Goal: Information Seeking & Learning: Learn about a topic

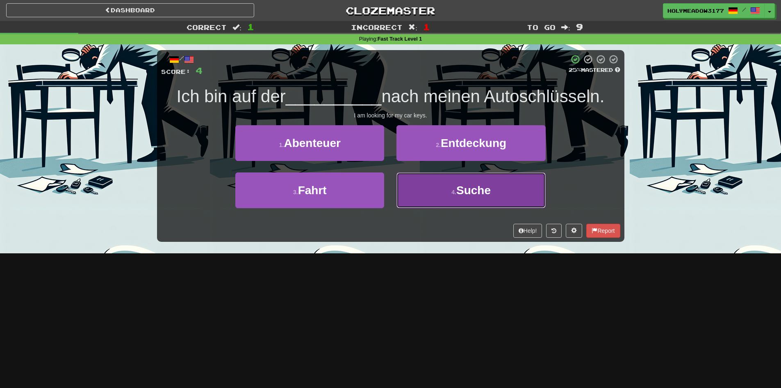
click at [418, 195] on button "4 . Suche" at bounding box center [471, 190] width 149 height 36
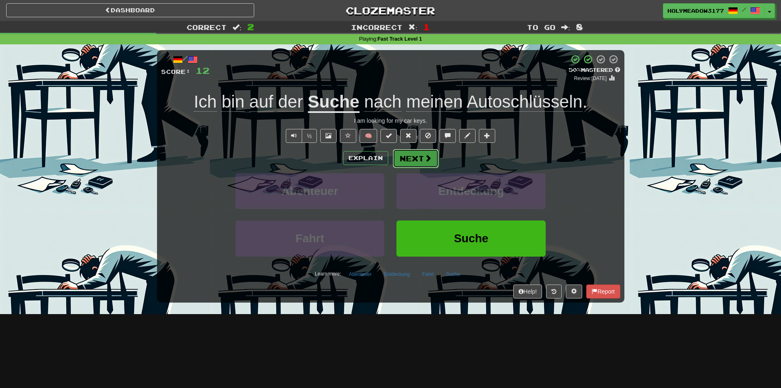
click at [430, 157] on span at bounding box center [428, 157] width 7 height 7
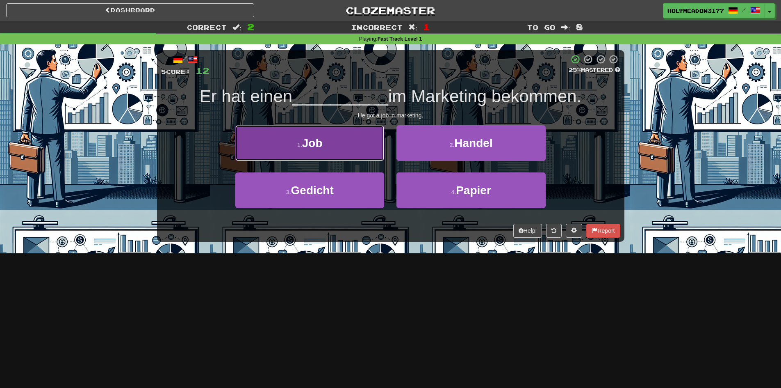
click at [339, 146] on button "1 . Job" at bounding box center [309, 143] width 149 height 36
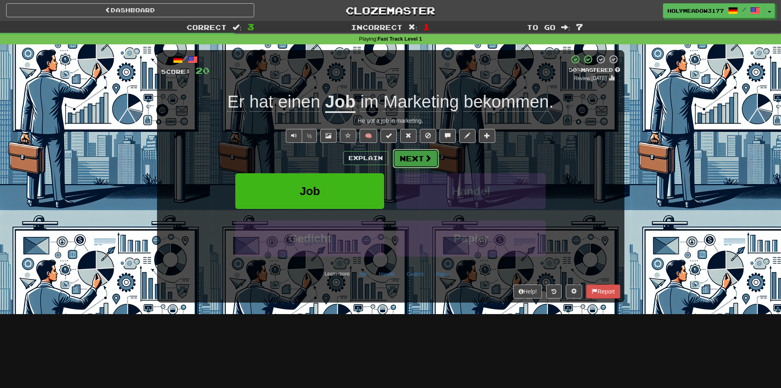
click at [420, 156] on button "Next" at bounding box center [416, 158] width 46 height 19
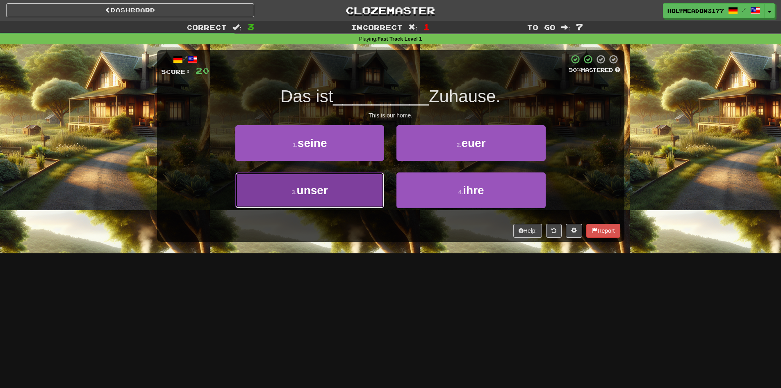
click at [348, 189] on button "3 . unser" at bounding box center [309, 190] width 149 height 36
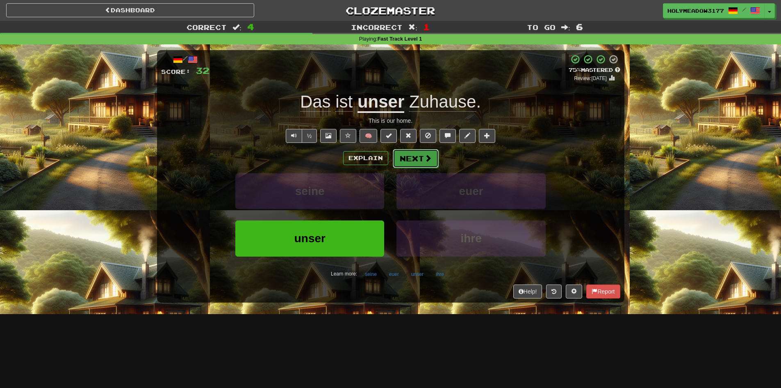
click at [421, 162] on button "Next" at bounding box center [416, 158] width 46 height 19
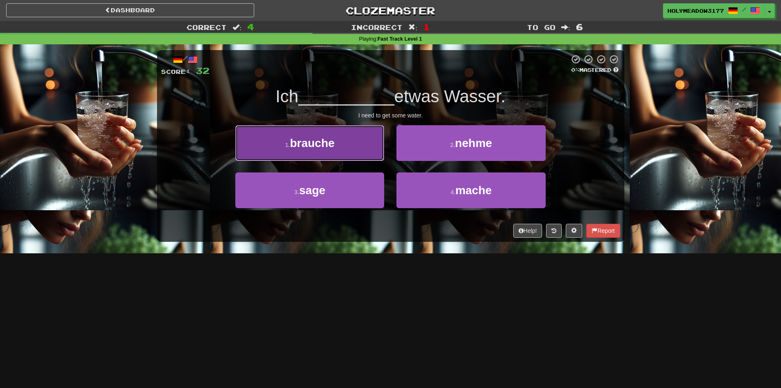
click at [341, 144] on button "1 . brauche" at bounding box center [309, 143] width 149 height 36
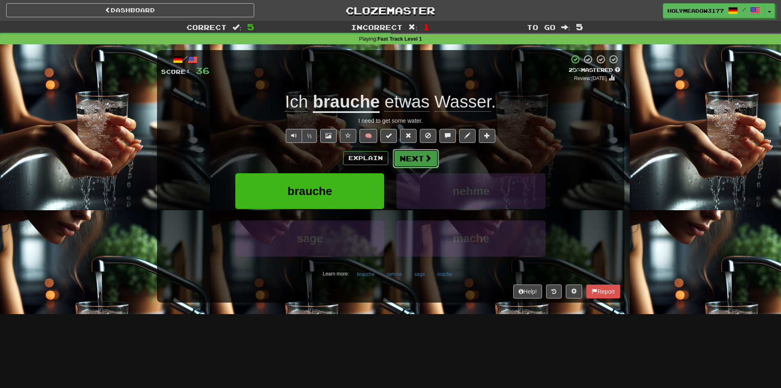
click at [430, 159] on span at bounding box center [428, 157] width 7 height 7
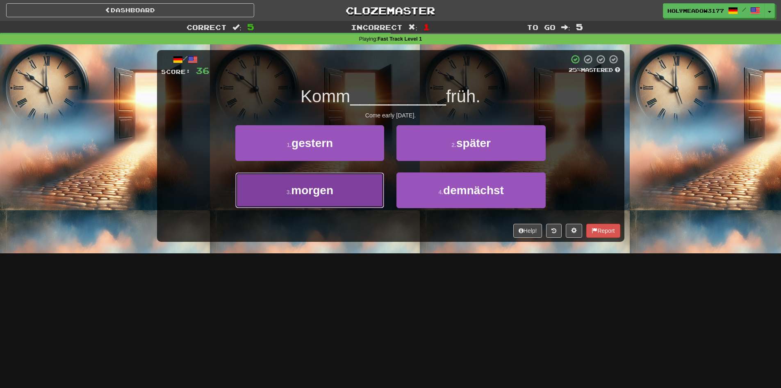
click at [335, 186] on button "3 . morgen" at bounding box center [309, 190] width 149 height 36
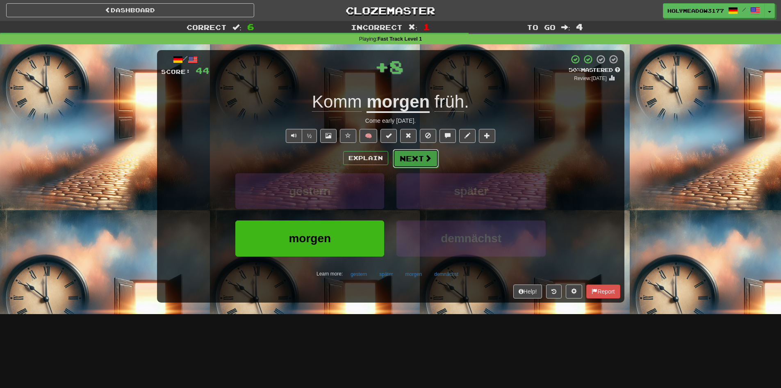
click at [420, 160] on button "Next" at bounding box center [416, 158] width 46 height 19
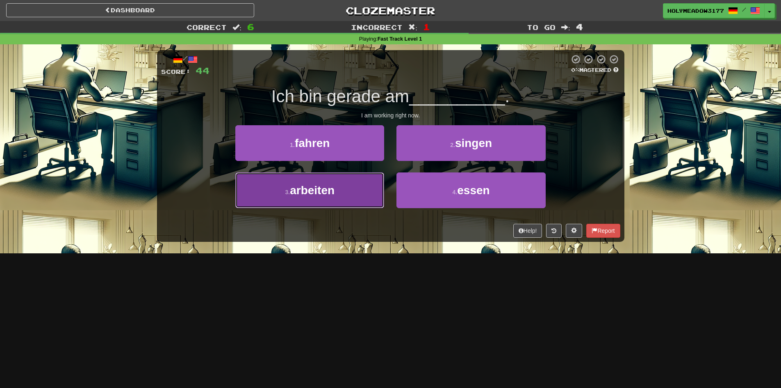
click at [369, 194] on button "3 . arbeiten" at bounding box center [309, 190] width 149 height 36
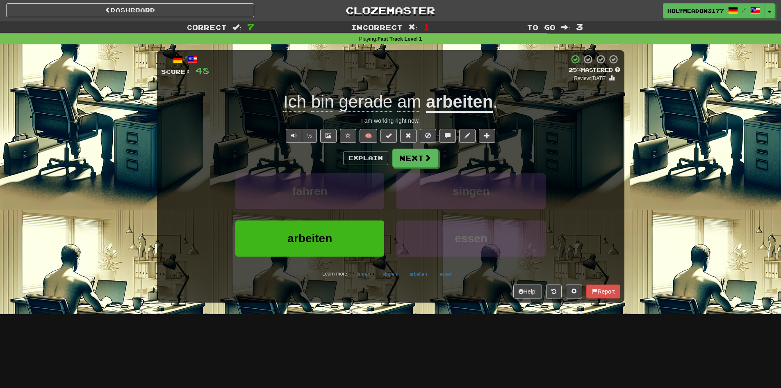
click at [393, 117] on div "I am working right now." at bounding box center [390, 121] width 459 height 8
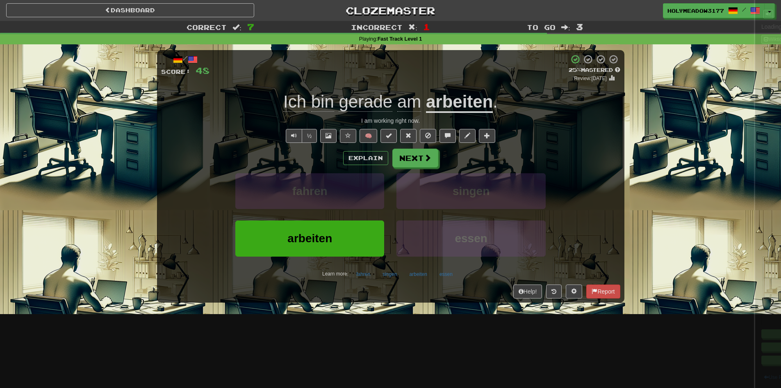
click at [393, 117] on div at bounding box center [390, 194] width 781 height 388
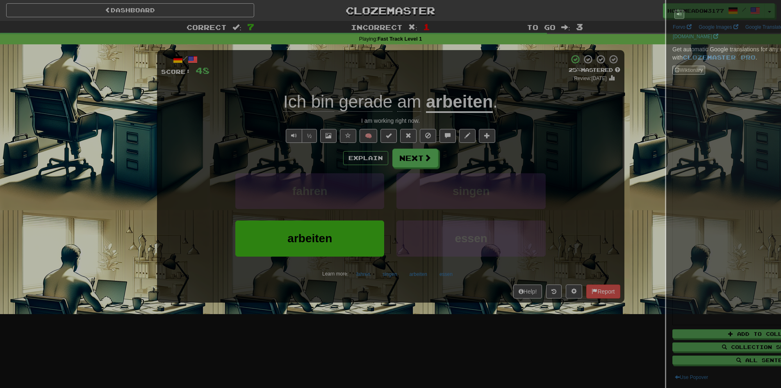
click at [398, 118] on div at bounding box center [390, 194] width 781 height 388
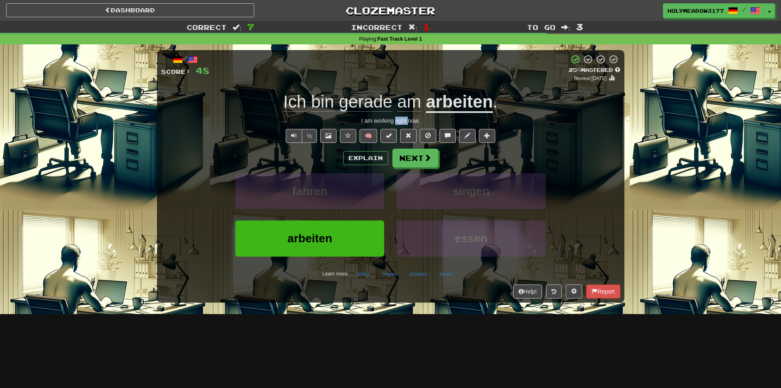
click at [398, 118] on div "I am working right now." at bounding box center [390, 121] width 459 height 8
click at [399, 119] on div "I am working right now." at bounding box center [390, 121] width 459 height 8
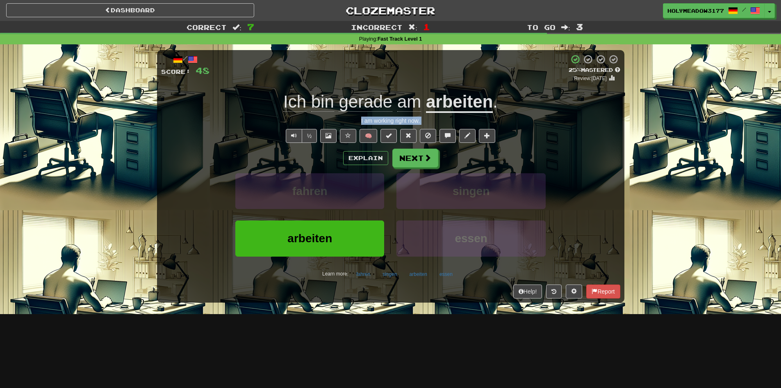
click at [567, 159] on div "Explain Next" at bounding box center [390, 158] width 459 height 19
click at [408, 117] on div "I am working right now." at bounding box center [390, 121] width 459 height 8
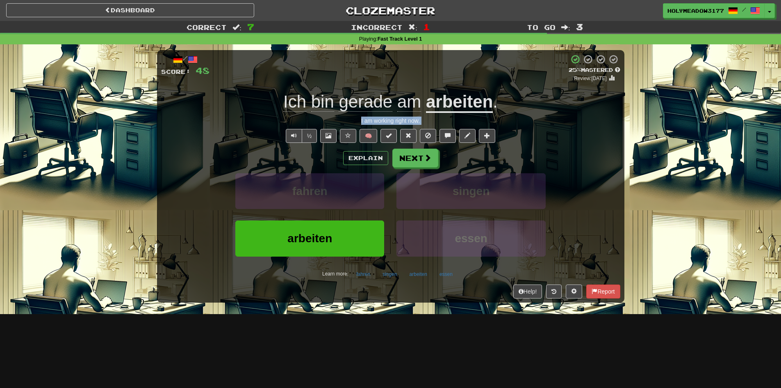
click at [410, 119] on div "I am working right now." at bounding box center [390, 121] width 459 height 8
click at [425, 160] on span at bounding box center [428, 157] width 7 height 7
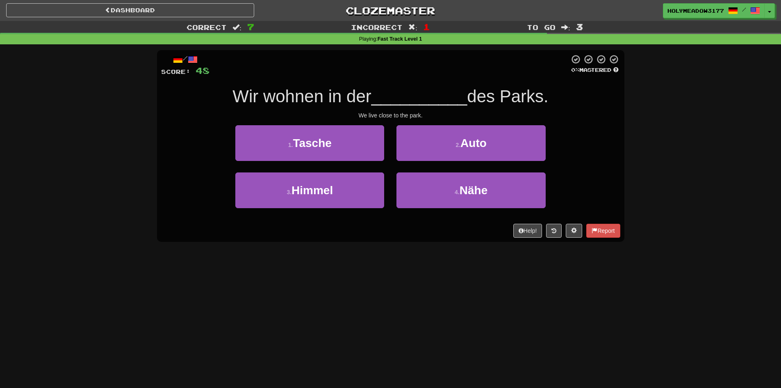
click at [287, 100] on span "Wir wohnen in der" at bounding box center [302, 96] width 139 height 19
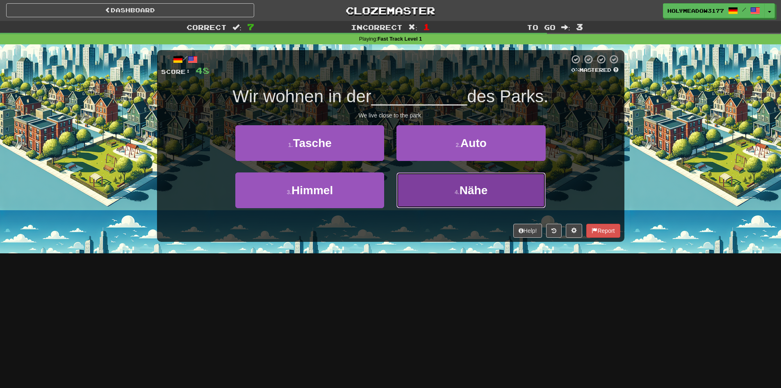
click at [517, 190] on button "4 . Nähe" at bounding box center [471, 190] width 149 height 36
